Goal: Register for event/course

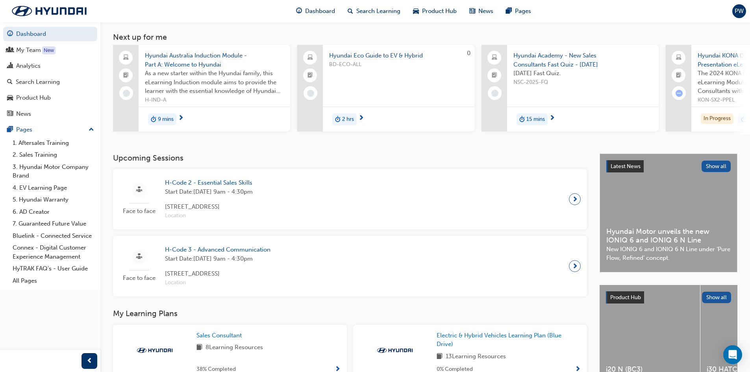
scroll to position [39, 0]
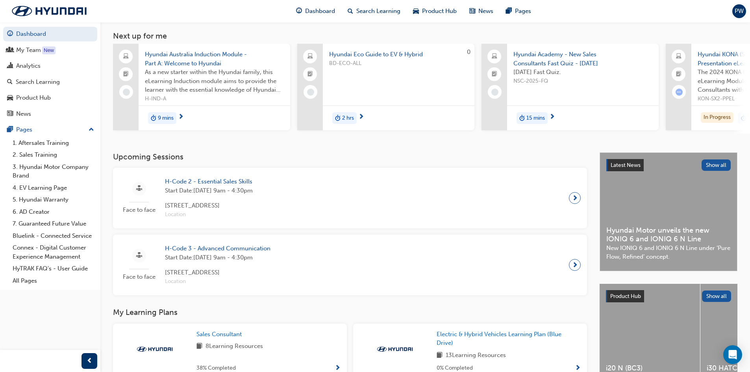
click at [229, 252] on span "H-Code 3 - Advanced Communication" at bounding box center [218, 248] width 106 height 9
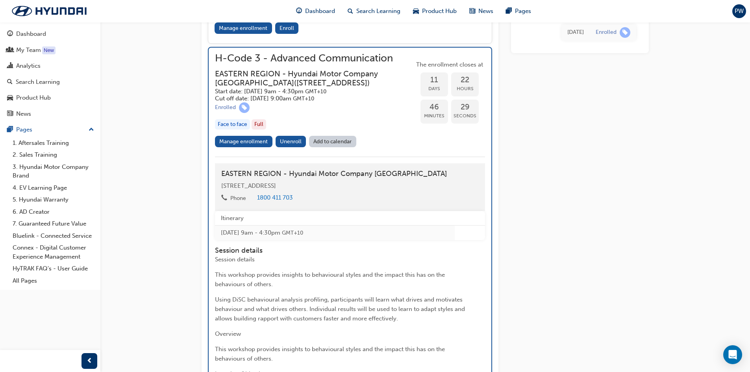
scroll to position [577, 0]
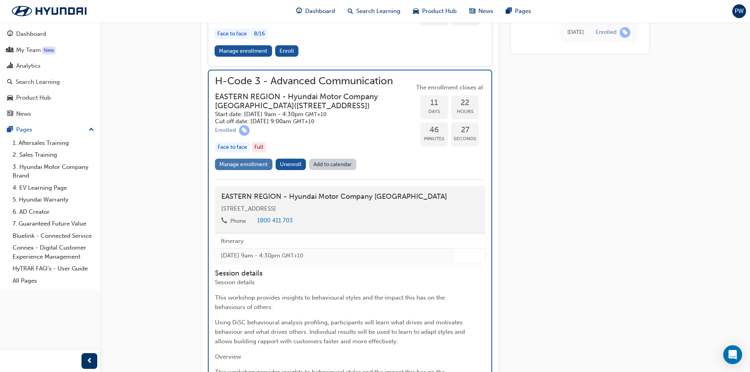
click at [234, 170] on link "Manage enrollment" at bounding box center [244, 164] width 58 height 11
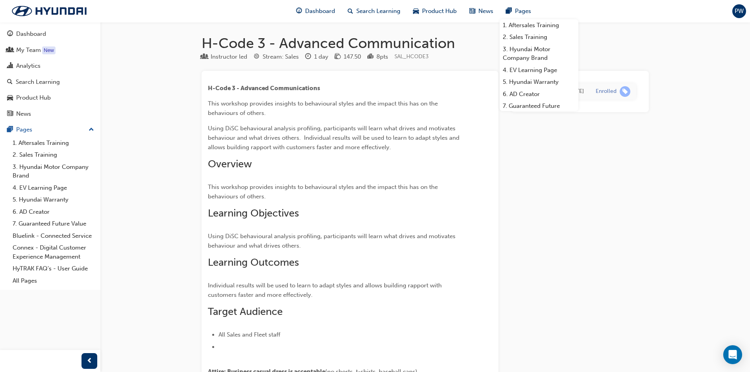
scroll to position [577, 0]
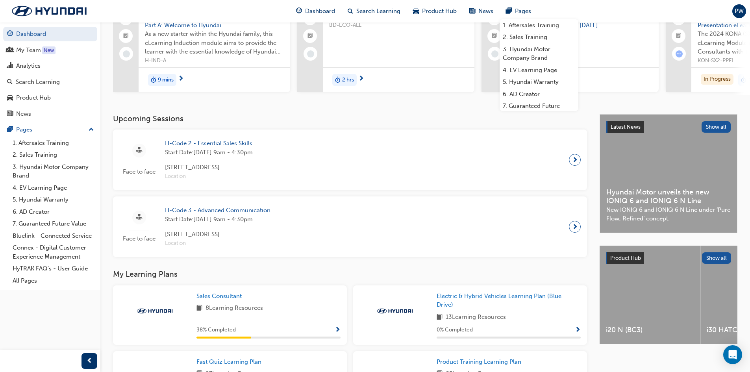
scroll to position [79, 0]
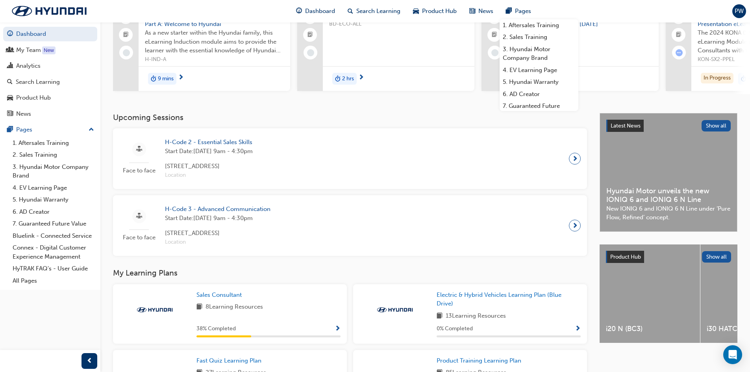
click at [259, 167] on div "H-Code 2 - Essential Sales Skills Start Date: Tue 9 Sep 2025 , 9am - 4:30pm 394…" at bounding box center [209, 159] width 100 height 42
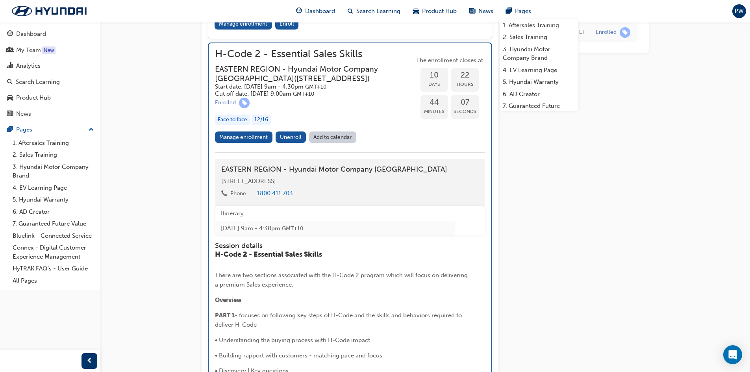
scroll to position [408, 0]
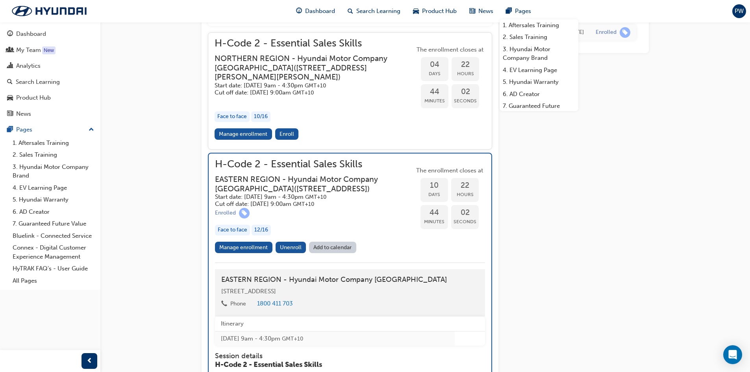
click at [254, 187] on h3 "EASTERN REGION - Hyundai Motor Company Australia ( 394 Lane Cove Road Macquarie…" at bounding box center [308, 184] width 187 height 19
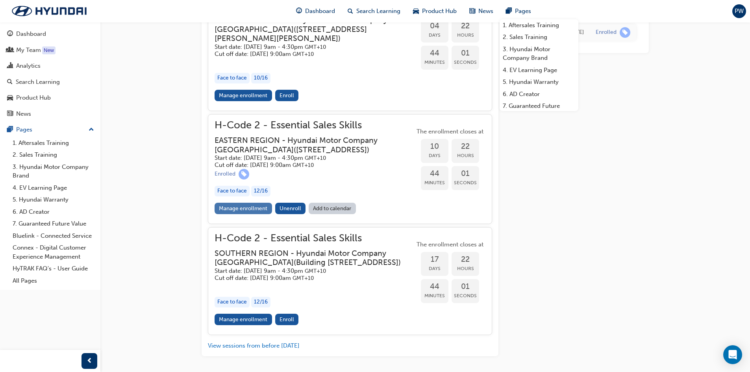
scroll to position [447, 0]
click at [344, 142] on h3 "EASTERN REGION - Hyundai Motor Company Australia ( 394 Lane Cove Road Macquarie…" at bounding box center [308, 144] width 187 height 19
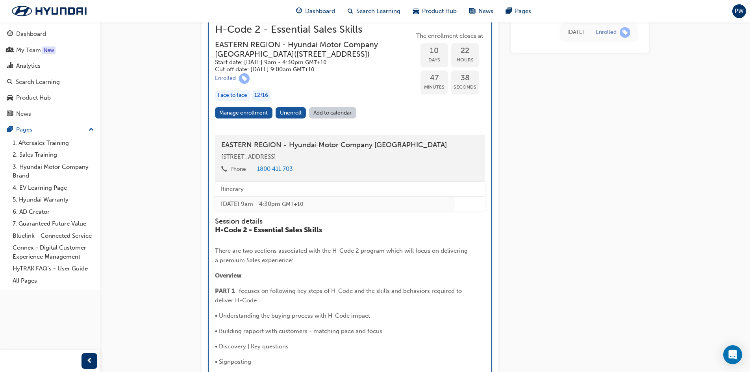
scroll to position [543, 0]
click at [254, 118] on link "Manage enrollment" at bounding box center [244, 112] width 58 height 11
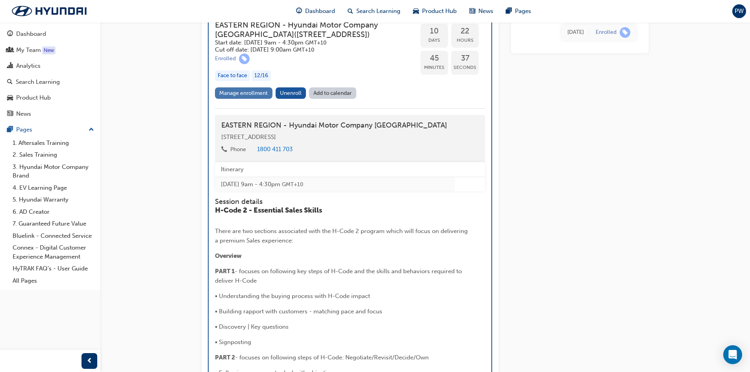
click at [234, 99] on link "Manage enrollment" at bounding box center [244, 92] width 58 height 11
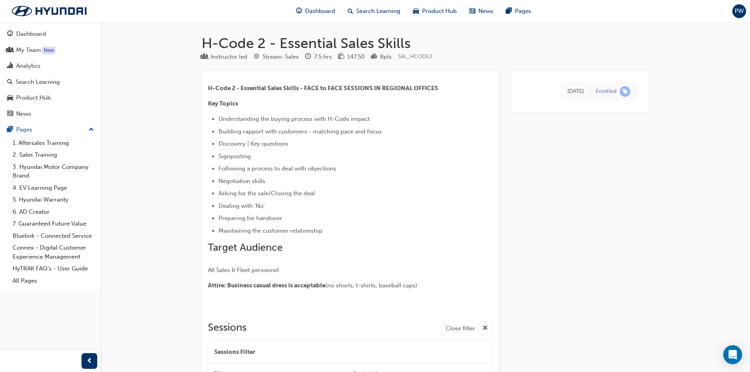
scroll to position [562, 0]
